Goal: Transaction & Acquisition: Subscribe to service/newsletter

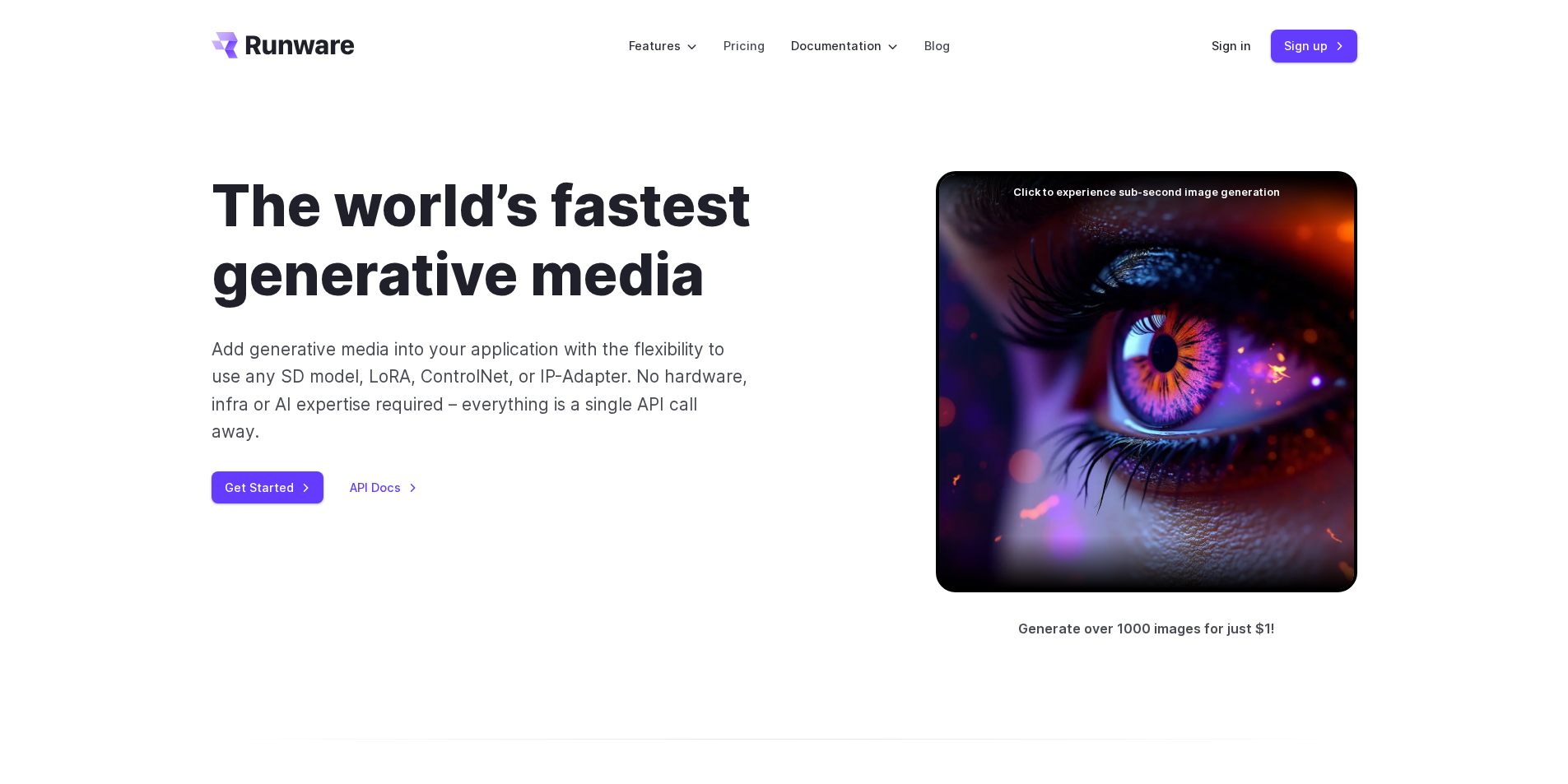
click at [1184, 266] on div at bounding box center [1146, 381] width 421 height 421
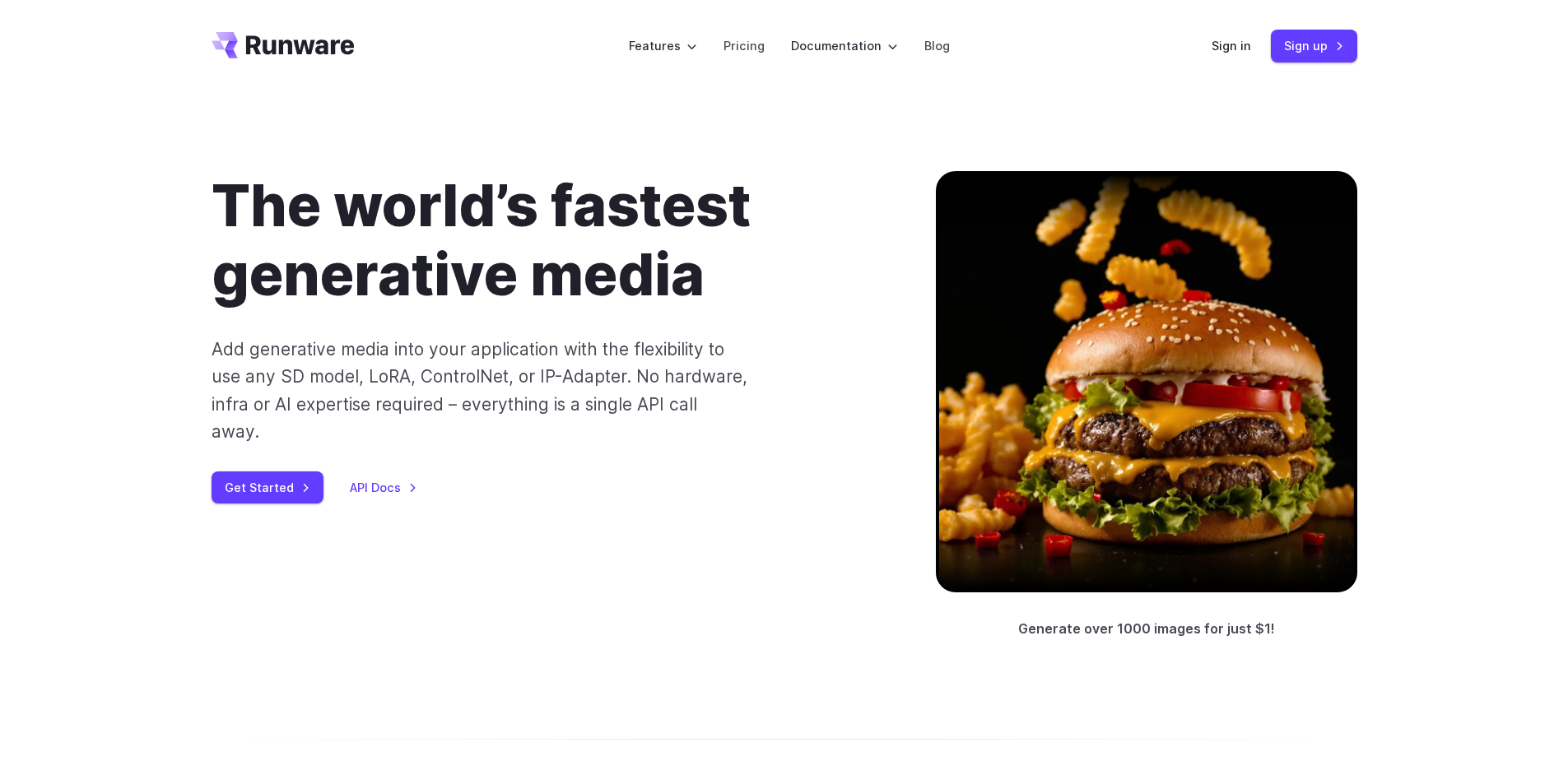
click at [1210, 42] on header "Features Tasks Image generation Video generation Sonic Inference Engine™ Models…" at bounding box center [784, 46] width 1185 height 92
click at [1246, 43] on link "Sign in" at bounding box center [1230, 46] width 40 height 19
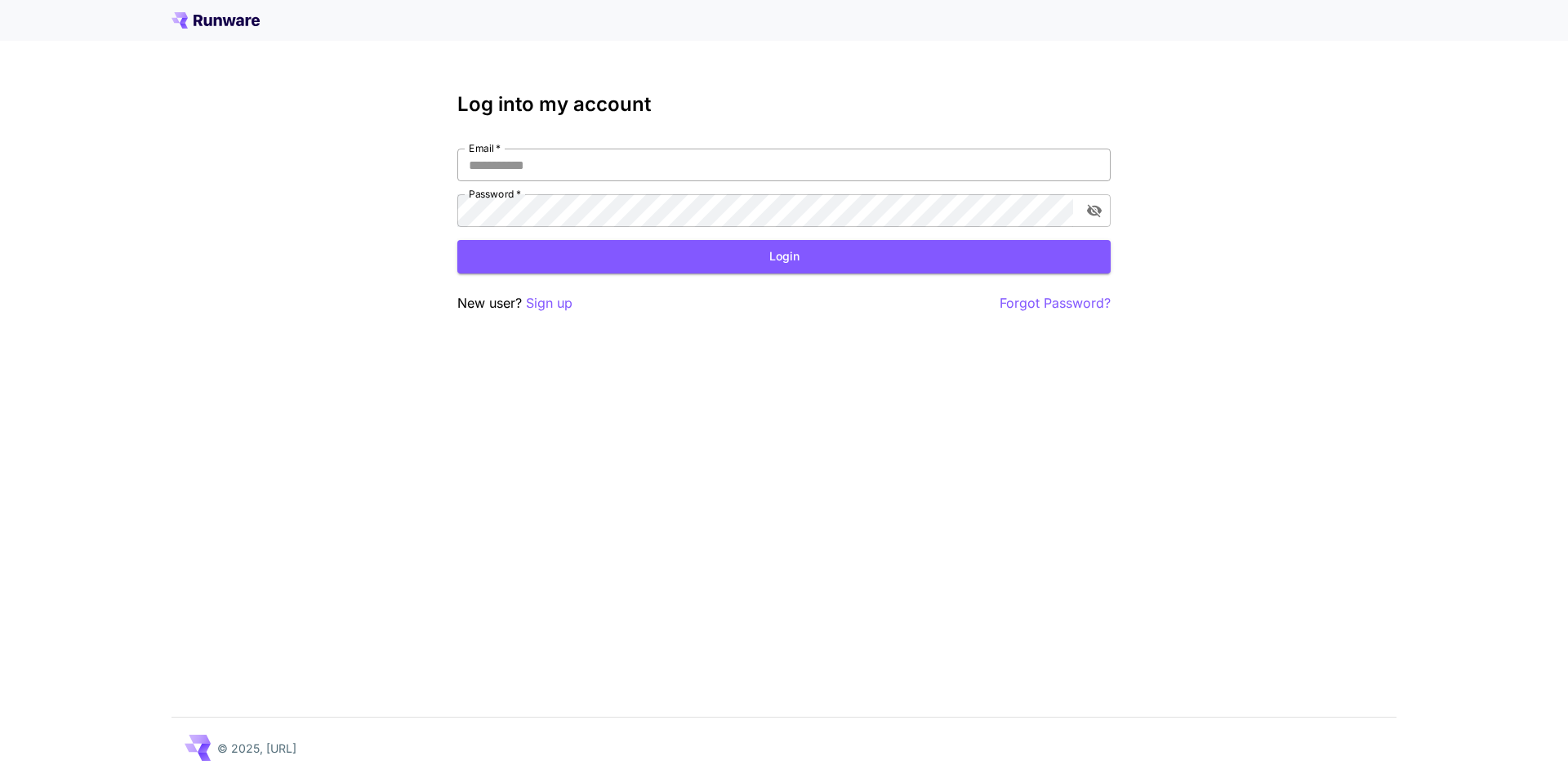
click at [674, 155] on input "Email   *" at bounding box center [784, 164] width 653 height 33
type input "*****"
click at [232, 28] on div at bounding box center [784, 20] width 1568 height 41
click at [232, 17] on icon at bounding box center [215, 21] width 88 height 17
click at [549, 307] on p "Sign up" at bounding box center [549, 303] width 47 height 20
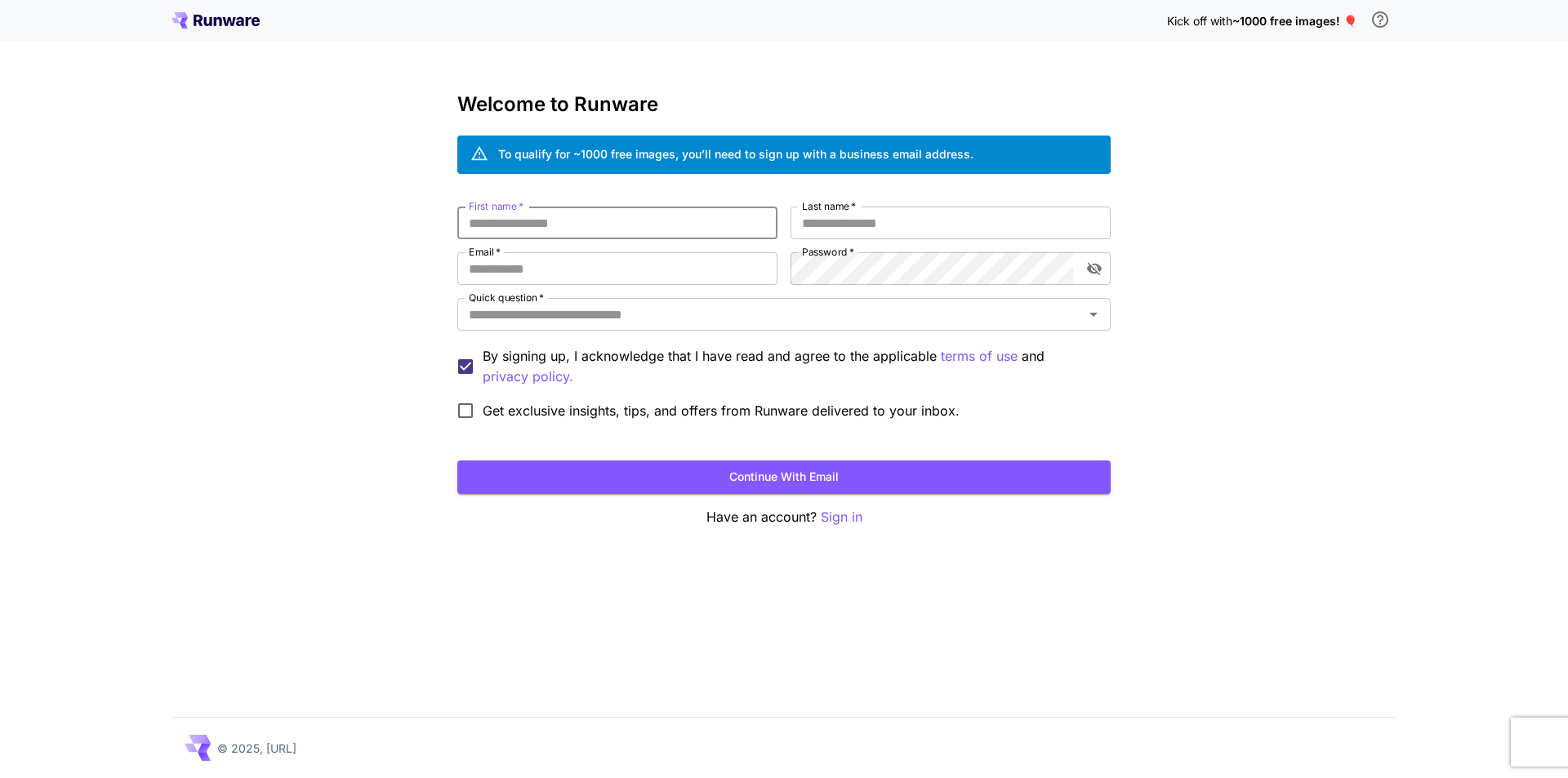
click at [541, 220] on input "First name   *" at bounding box center [617, 223] width 320 height 33
